Goal: Find specific page/section: Find specific page/section

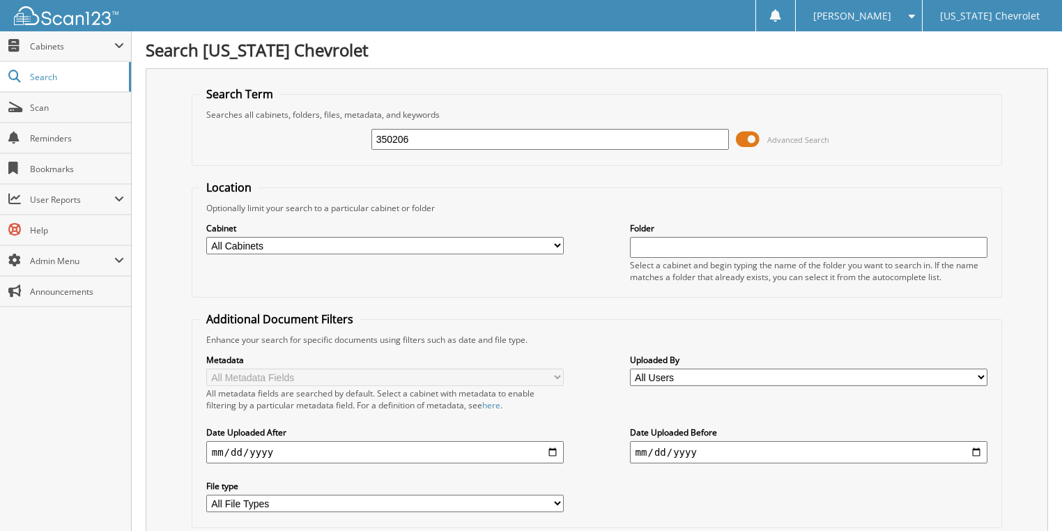
type input "350206"
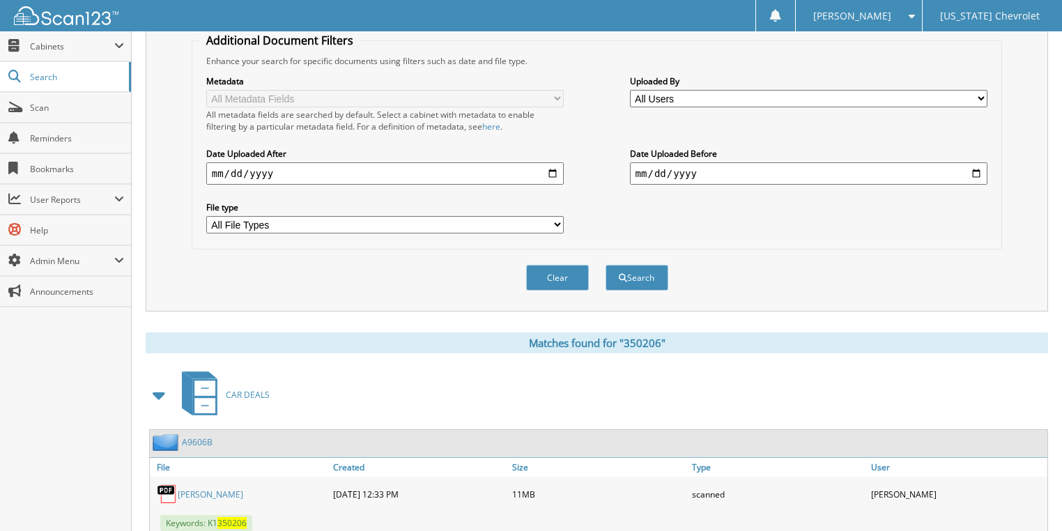
scroll to position [557, 0]
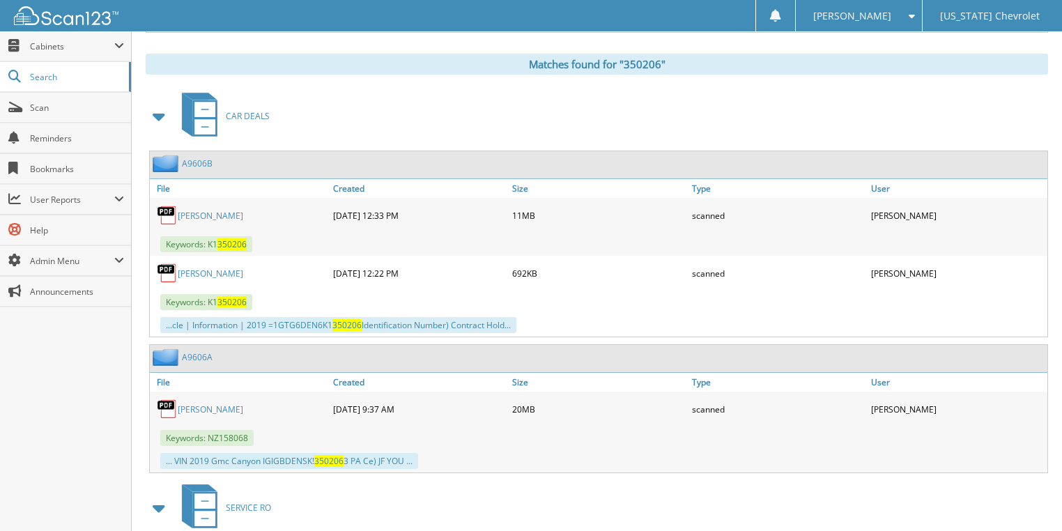
click at [190, 210] on link "[PERSON_NAME]" at bounding box center [210, 216] width 65 height 12
click at [192, 267] on link "POWELL" at bounding box center [210, 273] width 65 height 12
